Goal: Task Accomplishment & Management: Use online tool/utility

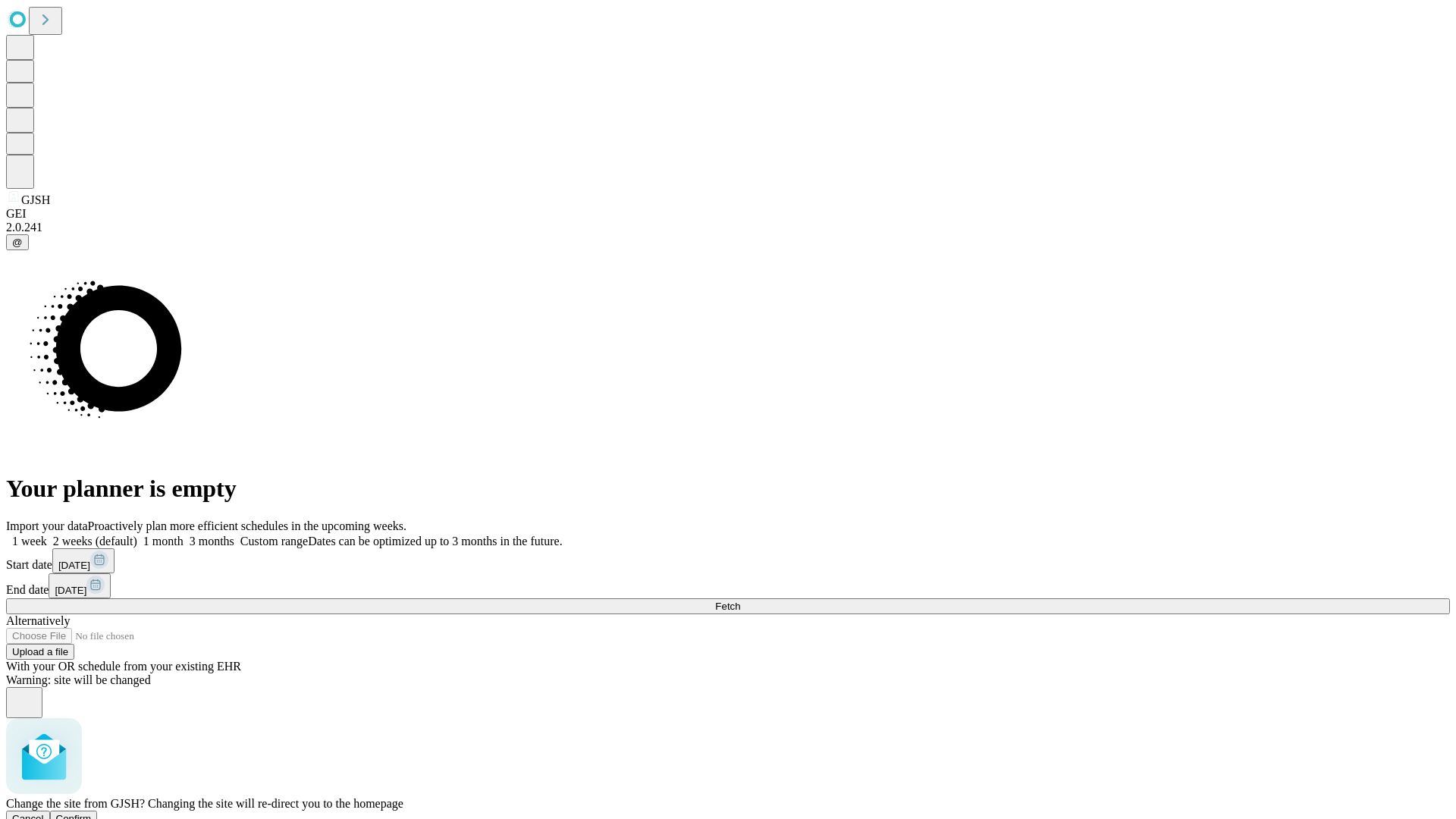
click at [92, 813] on span "Confirm" at bounding box center [74, 819] width 36 height 12
click at [183, 535] on label "1 month" at bounding box center [160, 541] width 46 height 13
click at [740, 601] on span "Fetch" at bounding box center [727, 607] width 25 height 12
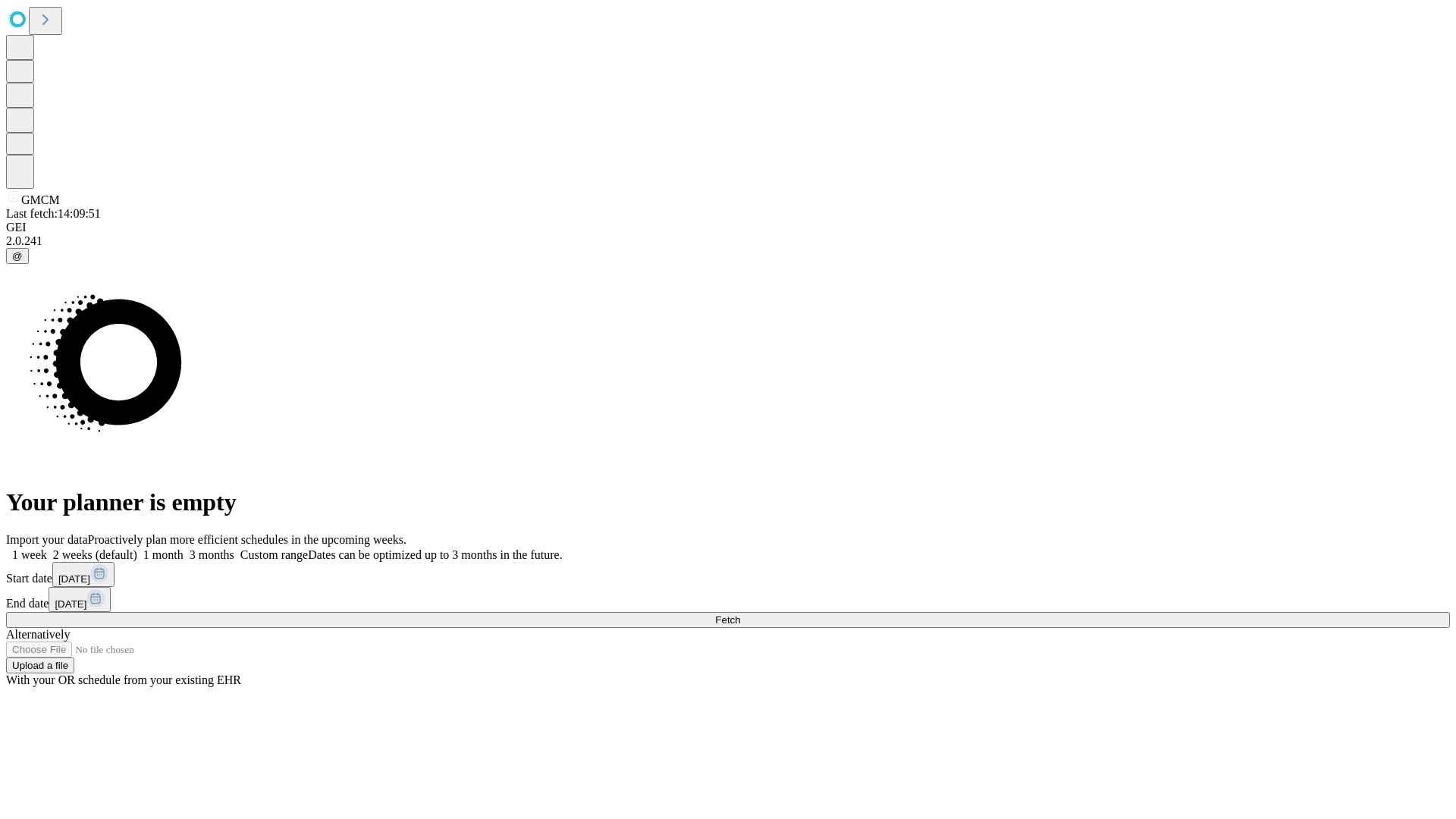
click at [183, 549] on label "1 month" at bounding box center [160, 555] width 46 height 13
click at [740, 615] on span "Fetch" at bounding box center [727, 621] width 25 height 12
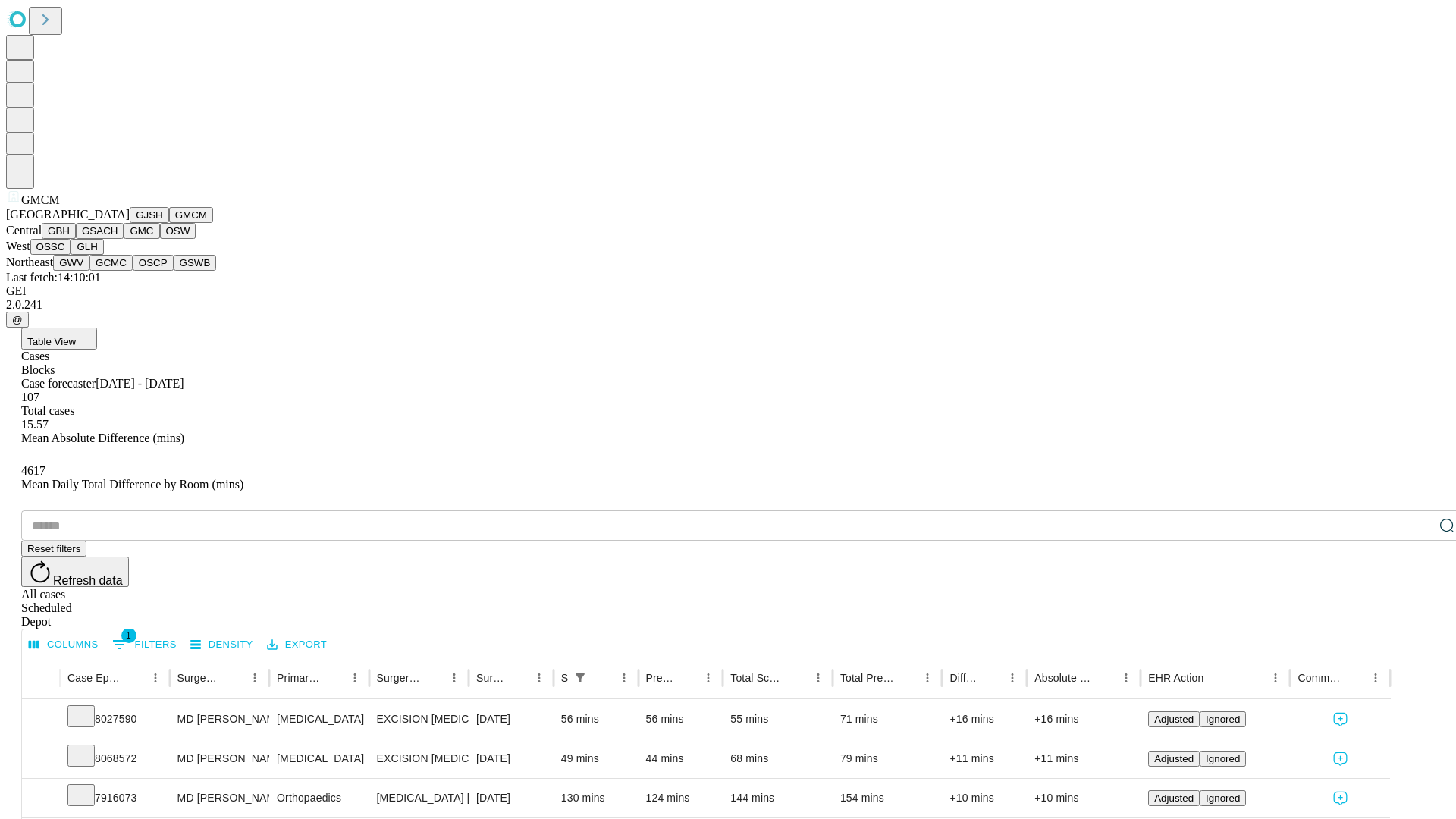
click at [76, 239] on button "GBH" at bounding box center [58, 231] width 35 height 16
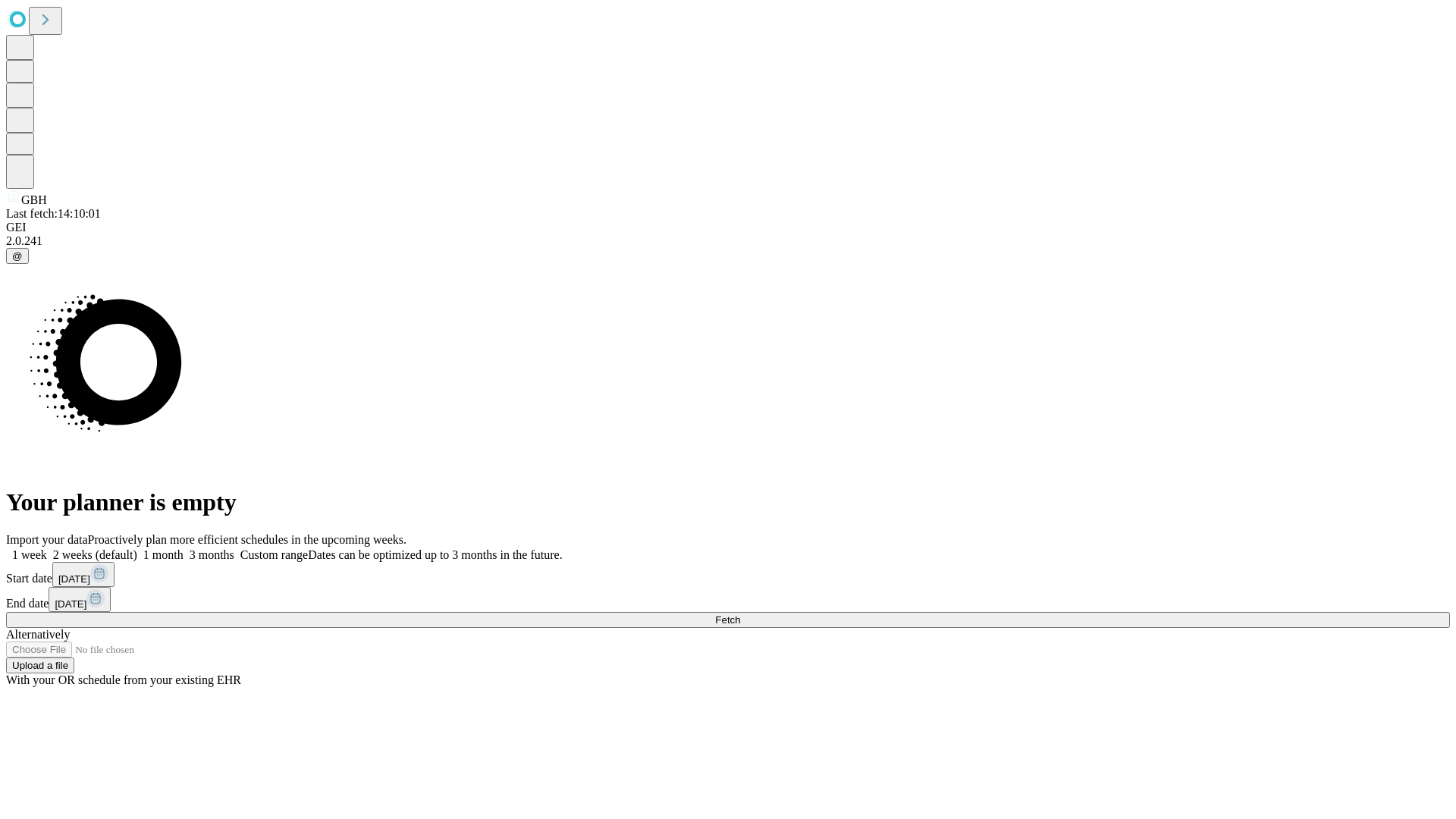
click at [183, 549] on label "1 month" at bounding box center [160, 555] width 46 height 13
click at [740, 615] on span "Fetch" at bounding box center [727, 621] width 25 height 12
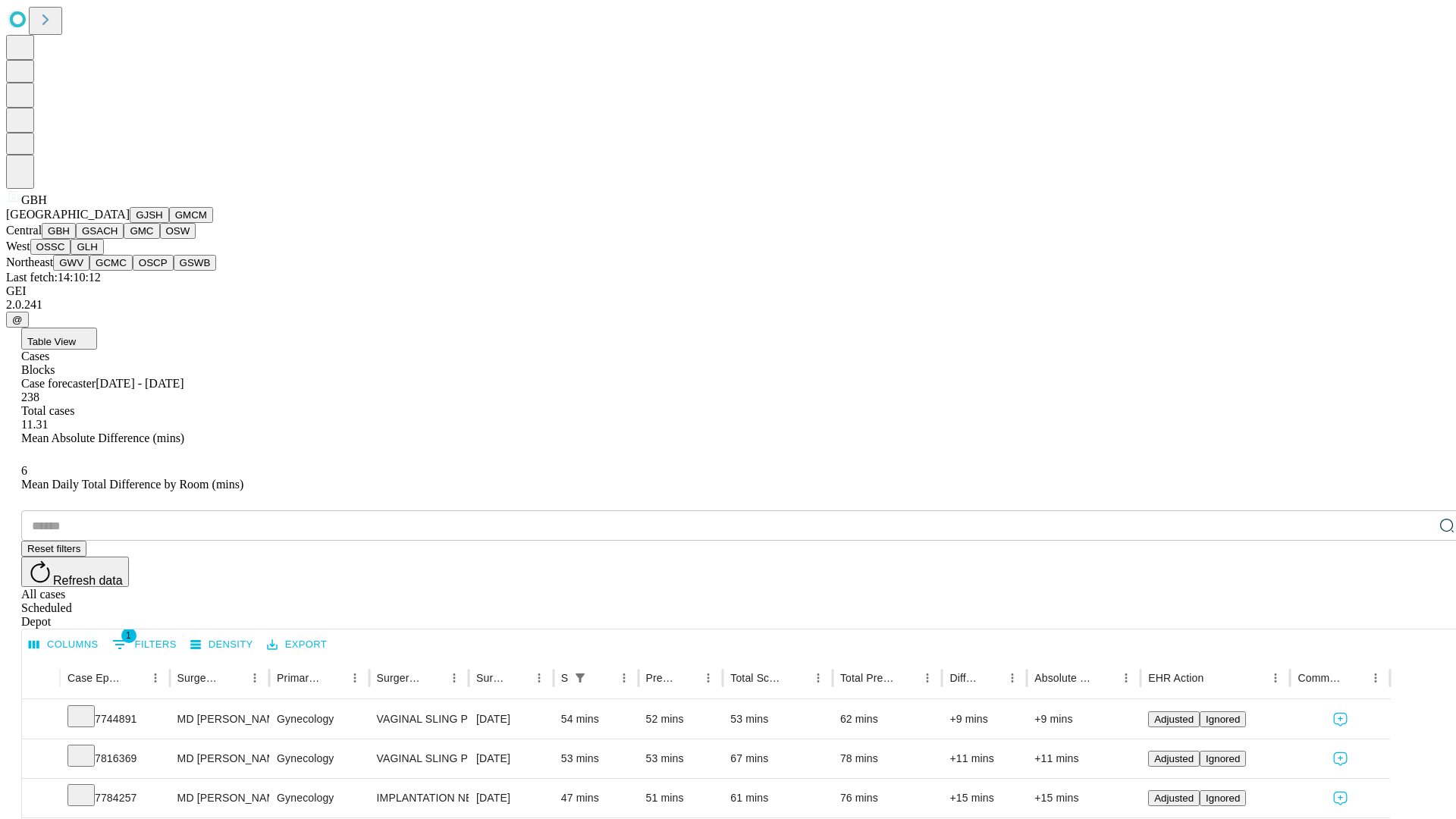
click at [117, 239] on button "GSACH" at bounding box center [100, 231] width 47 height 16
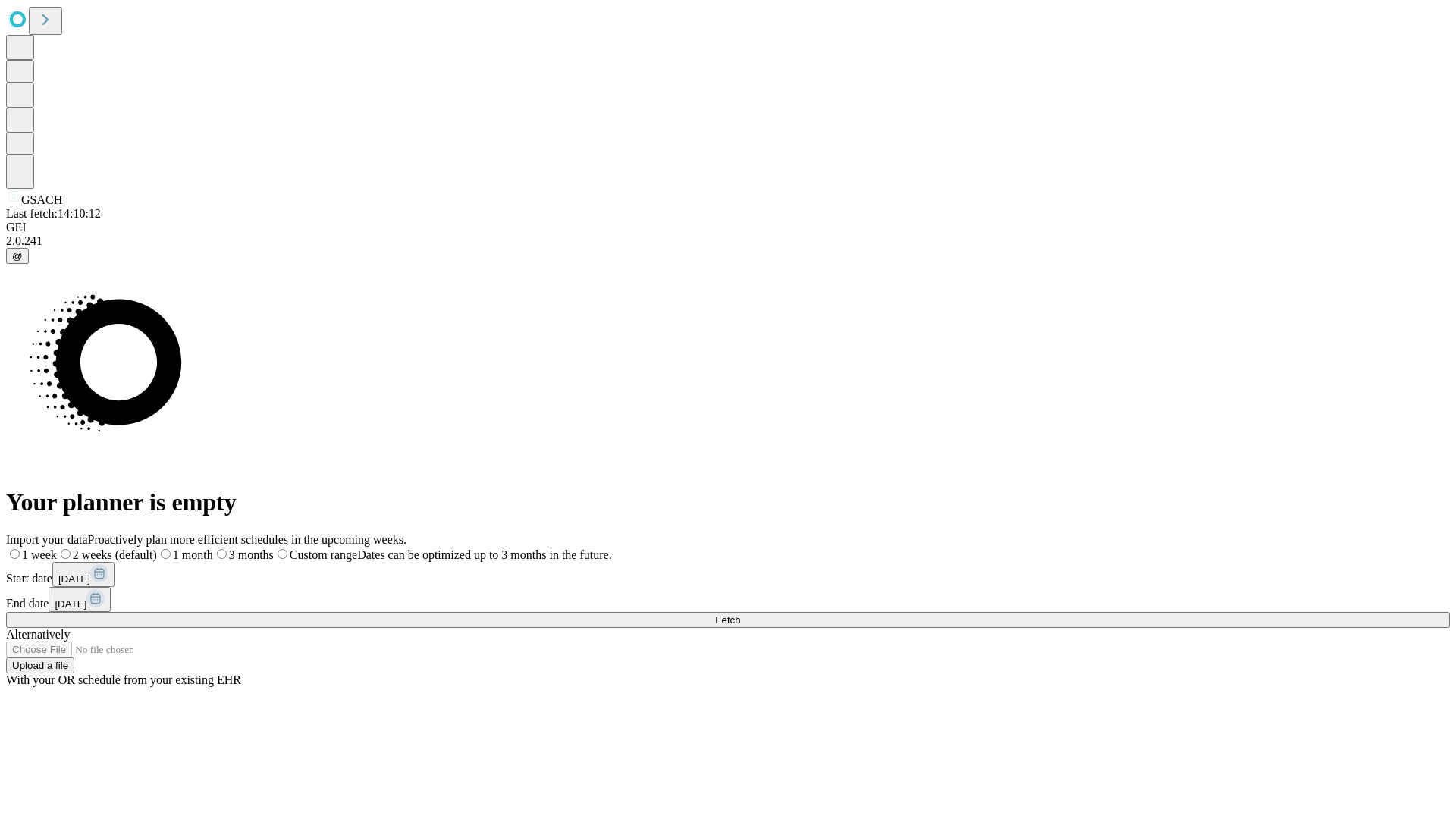
click at [213, 549] on label "1 month" at bounding box center [184, 555] width 56 height 13
click at [740, 615] on span "Fetch" at bounding box center [727, 621] width 25 height 12
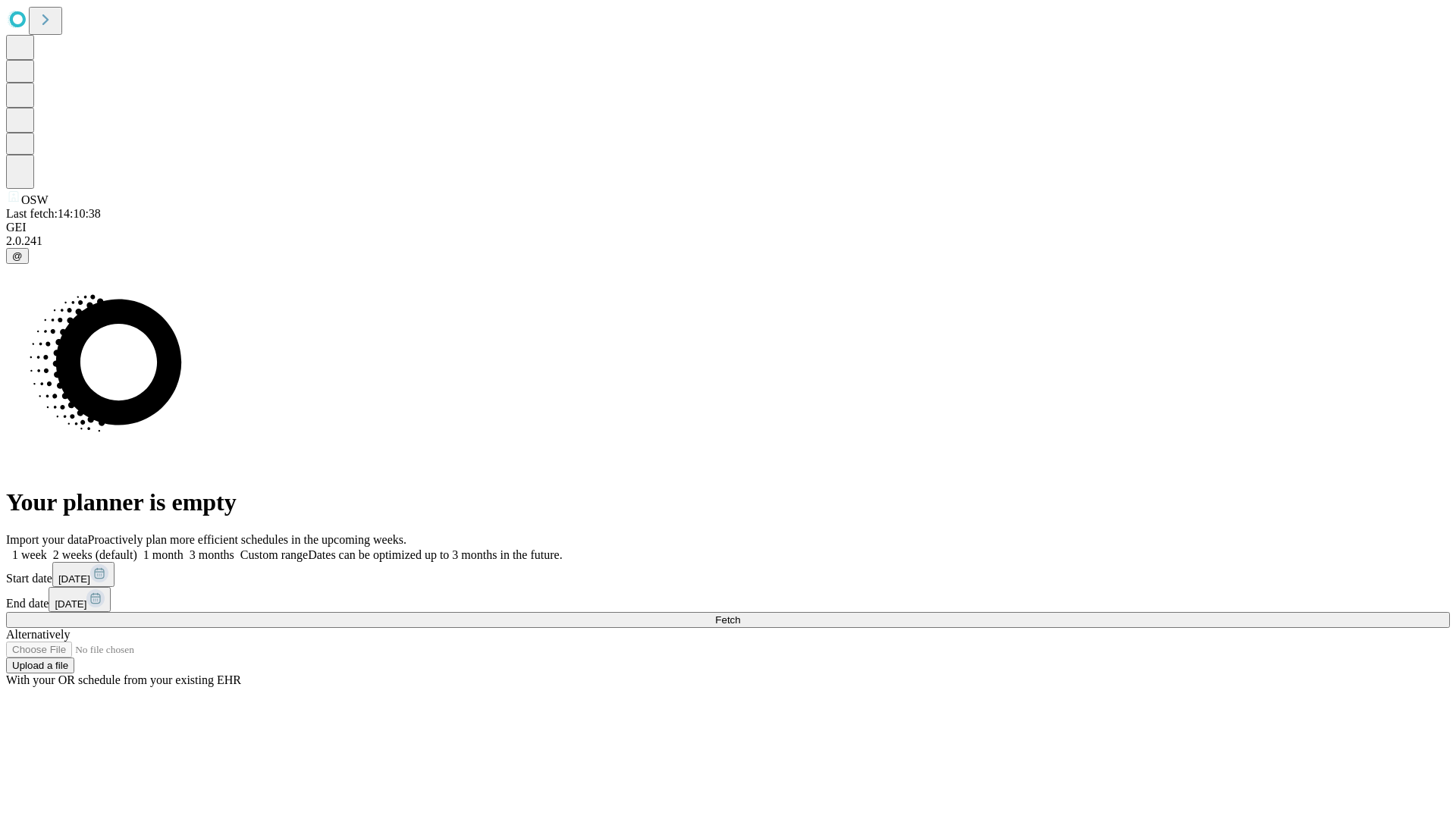
click at [740, 615] on span "Fetch" at bounding box center [727, 621] width 25 height 12
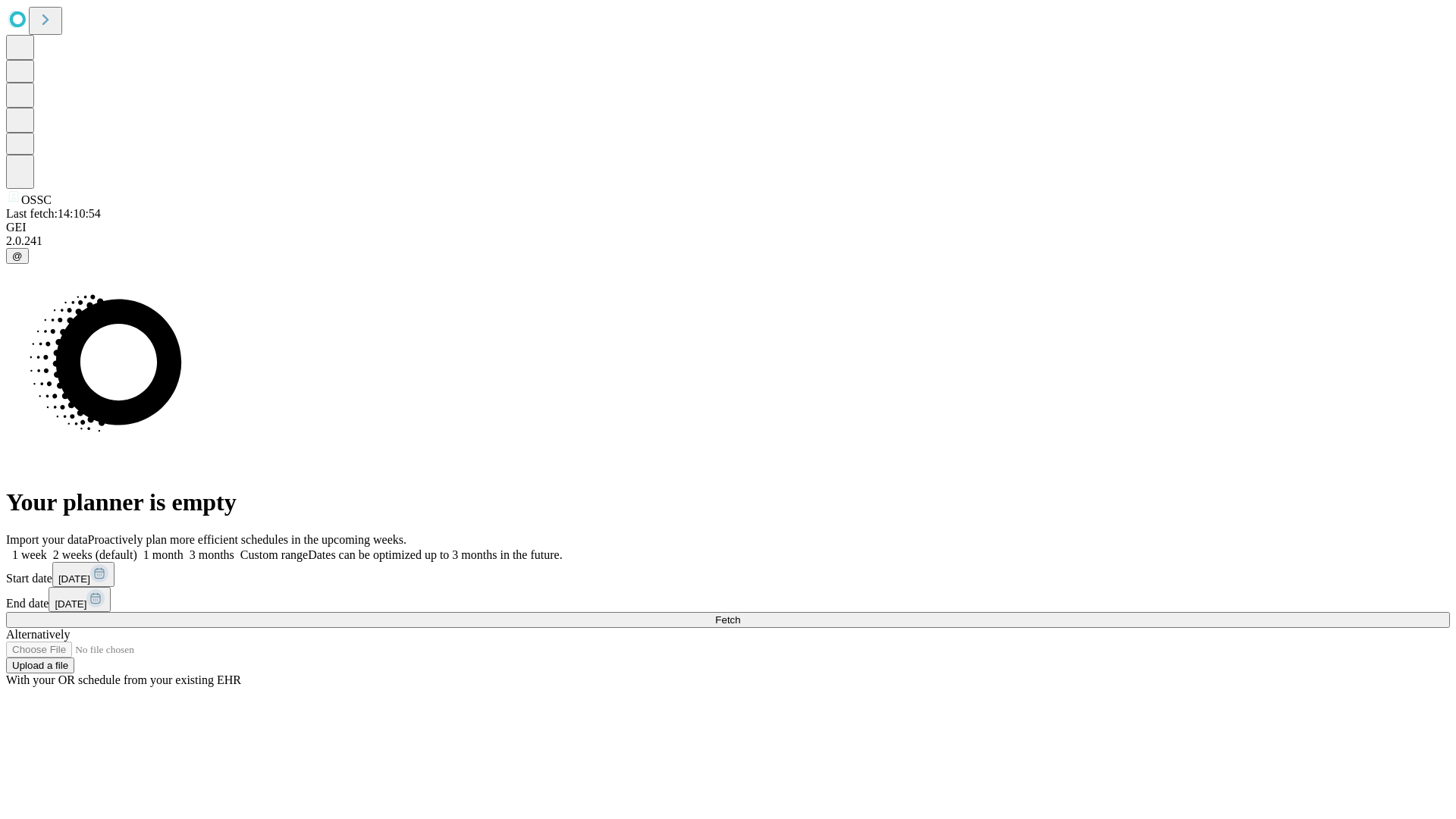
click at [740, 615] on span "Fetch" at bounding box center [727, 621] width 25 height 12
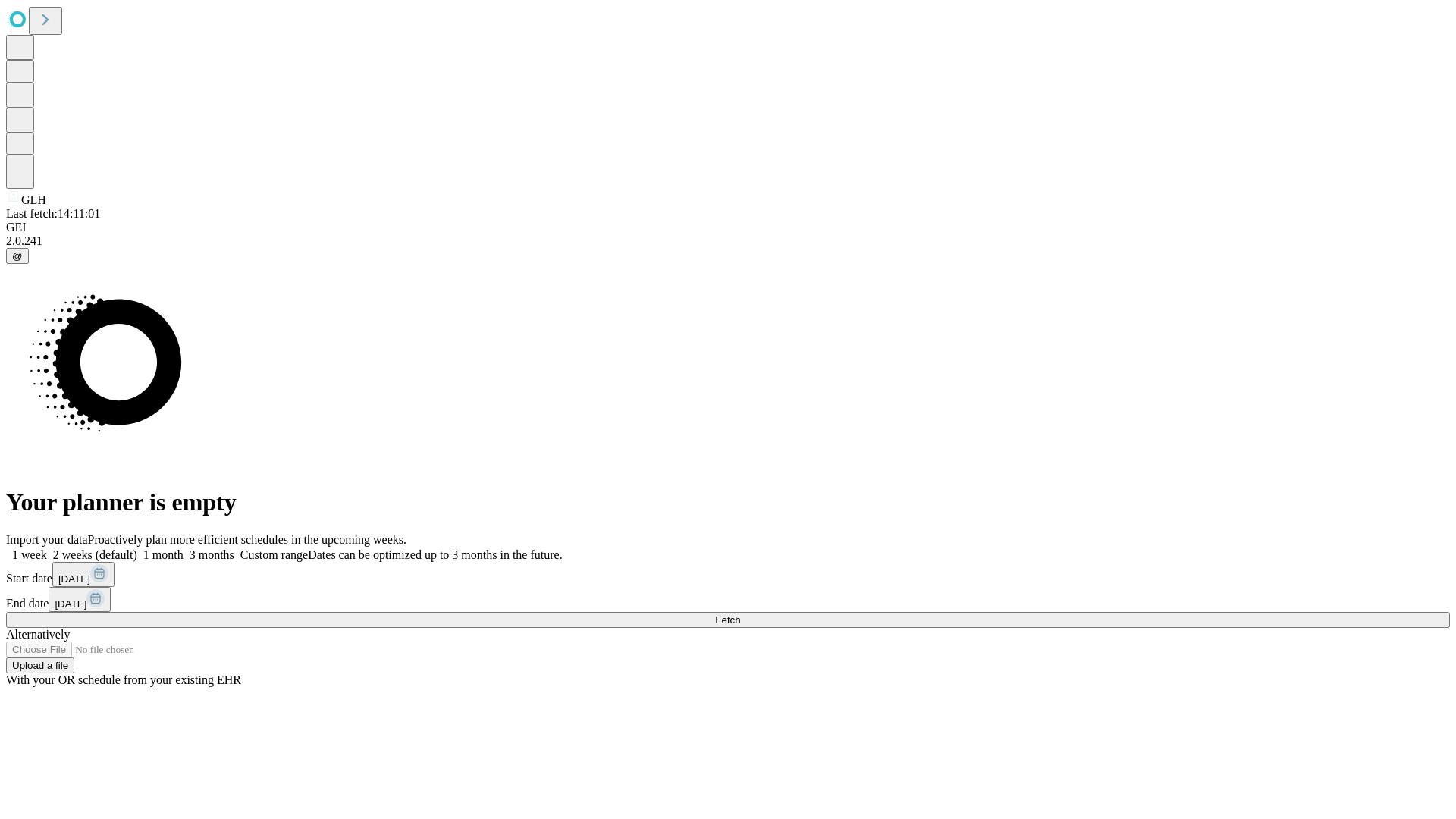
click at [740, 615] on span "Fetch" at bounding box center [727, 621] width 25 height 12
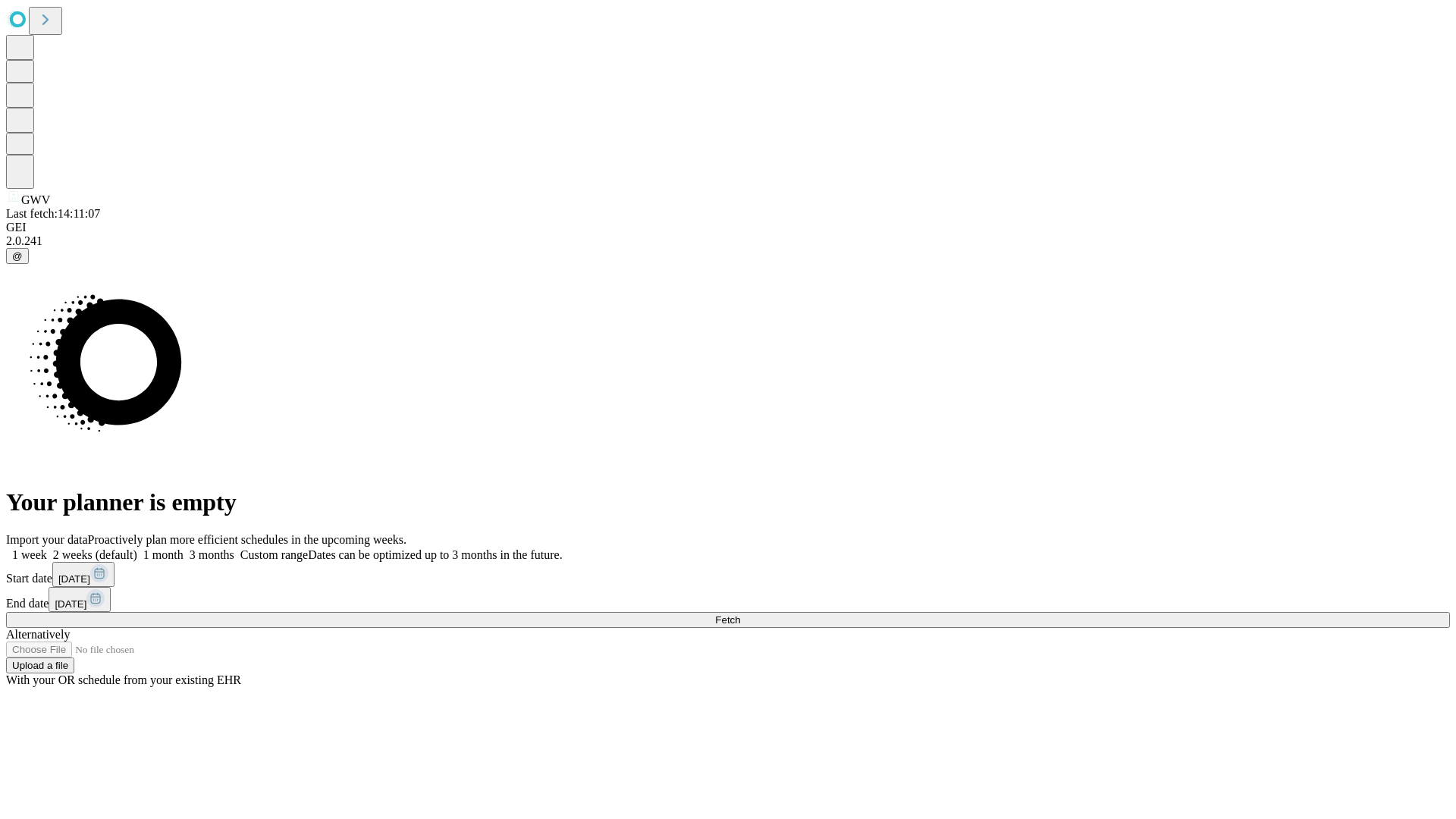
click at [183, 549] on label "1 month" at bounding box center [160, 555] width 46 height 13
click at [740, 615] on span "Fetch" at bounding box center [727, 621] width 25 height 12
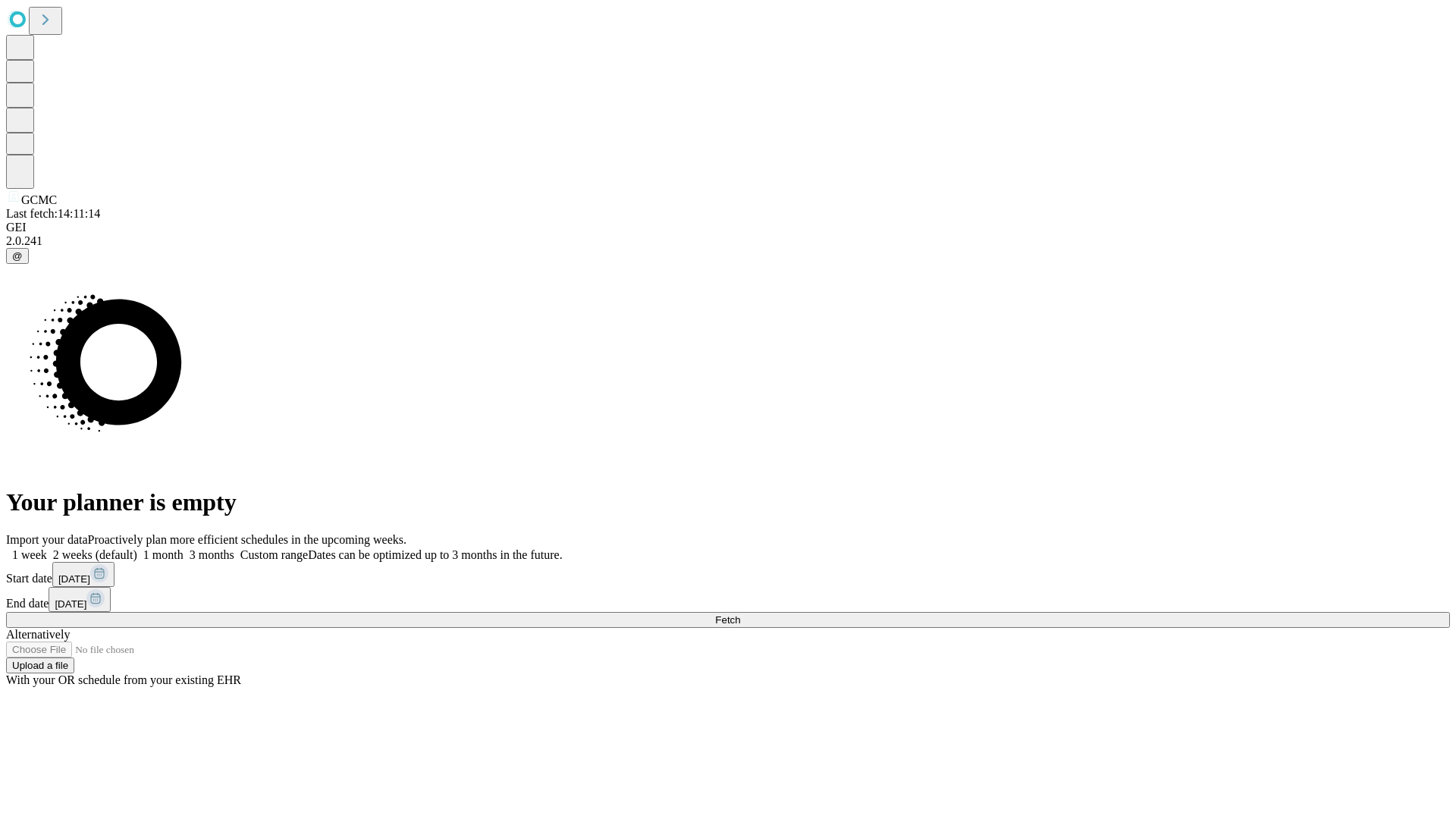
click at [740, 615] on span "Fetch" at bounding box center [727, 621] width 25 height 12
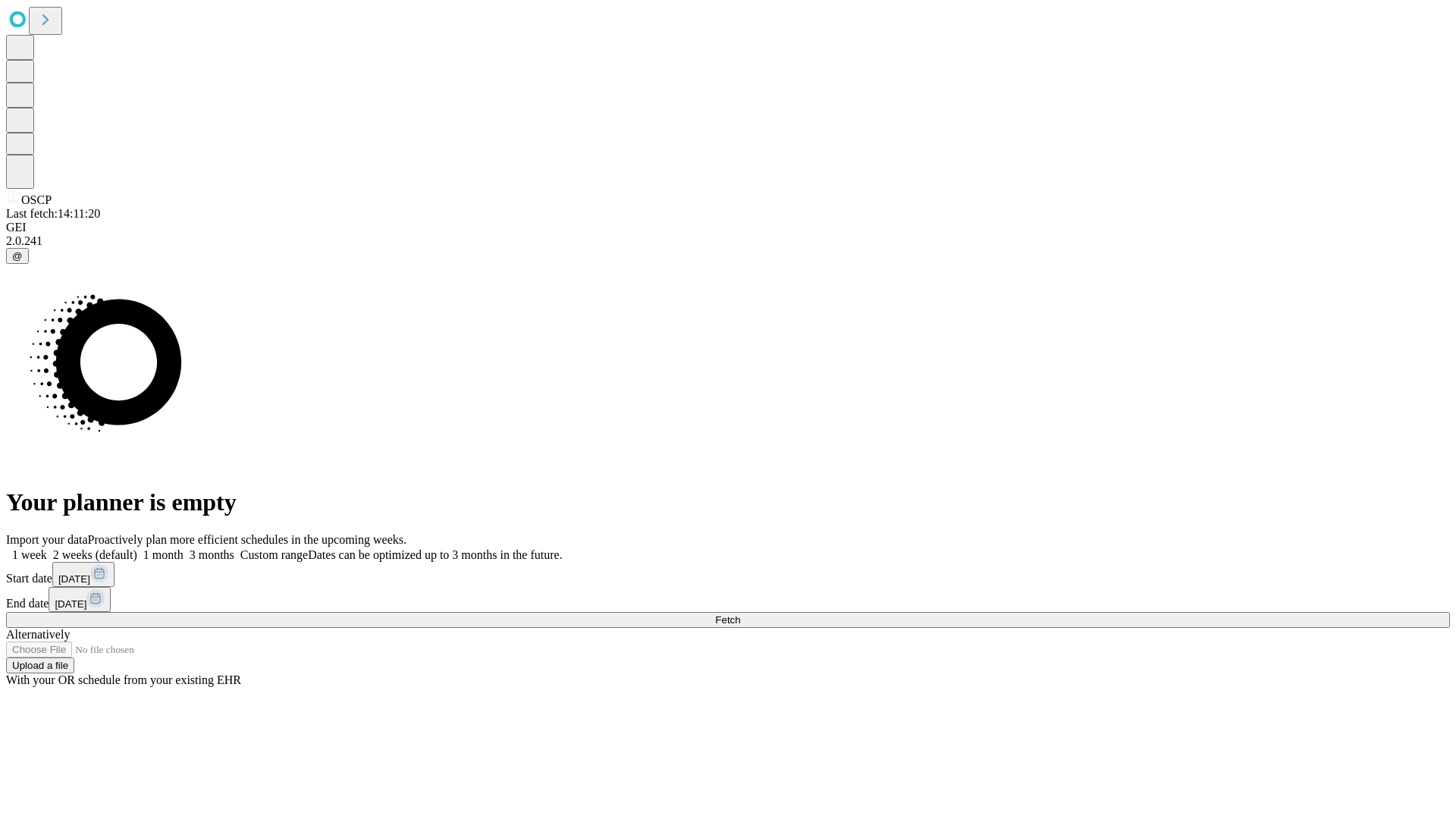
click at [183, 549] on label "1 month" at bounding box center [160, 555] width 46 height 13
click at [740, 615] on span "Fetch" at bounding box center [727, 621] width 25 height 12
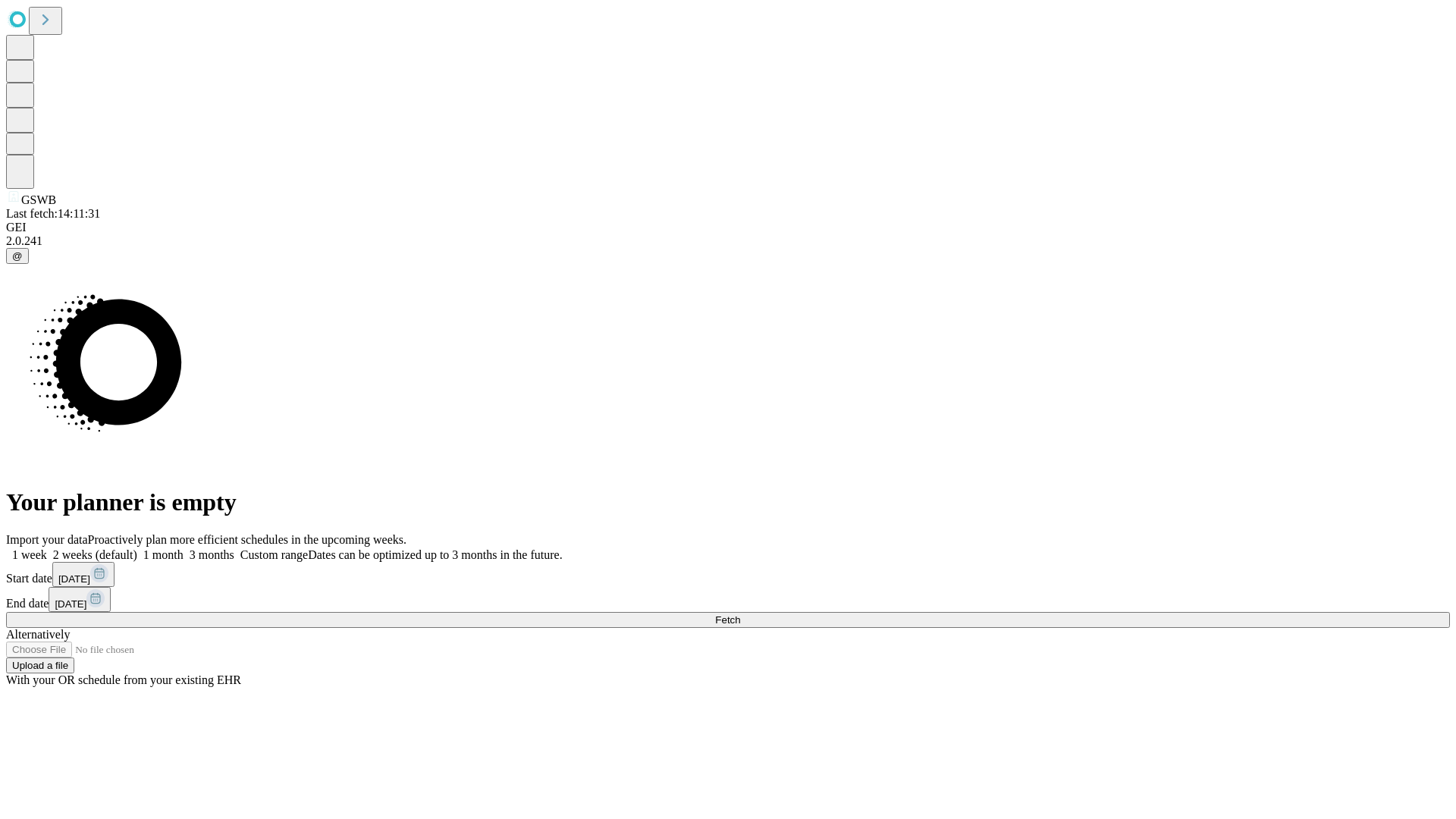
click at [740, 615] on span "Fetch" at bounding box center [727, 621] width 25 height 12
